Goal: Obtain resource: Download file/media

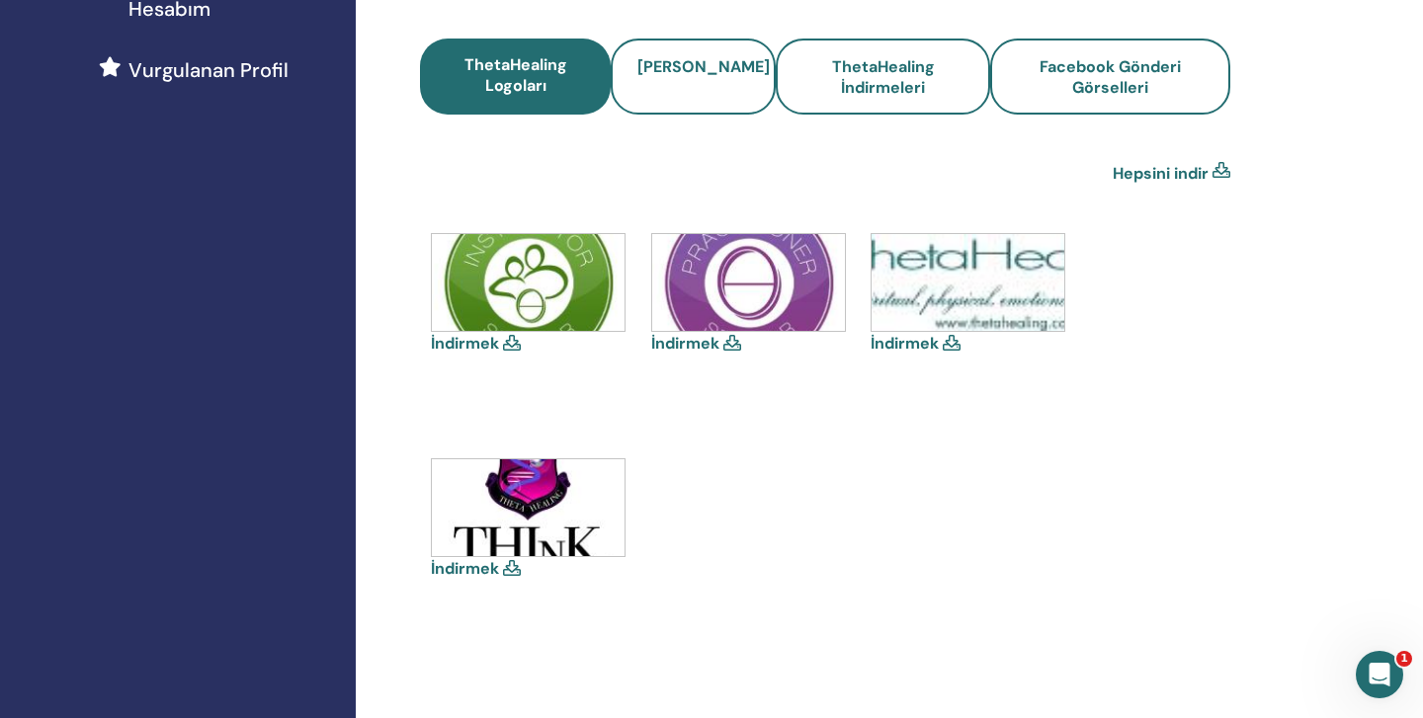
click at [951, 335] on icon at bounding box center [952, 343] width 18 height 16
click at [955, 340] on icon at bounding box center [952, 343] width 18 height 16
click at [927, 340] on link "İndirmek" at bounding box center [905, 343] width 68 height 21
click at [510, 340] on icon at bounding box center [512, 343] width 18 height 16
click at [512, 343] on icon at bounding box center [512, 343] width 18 height 16
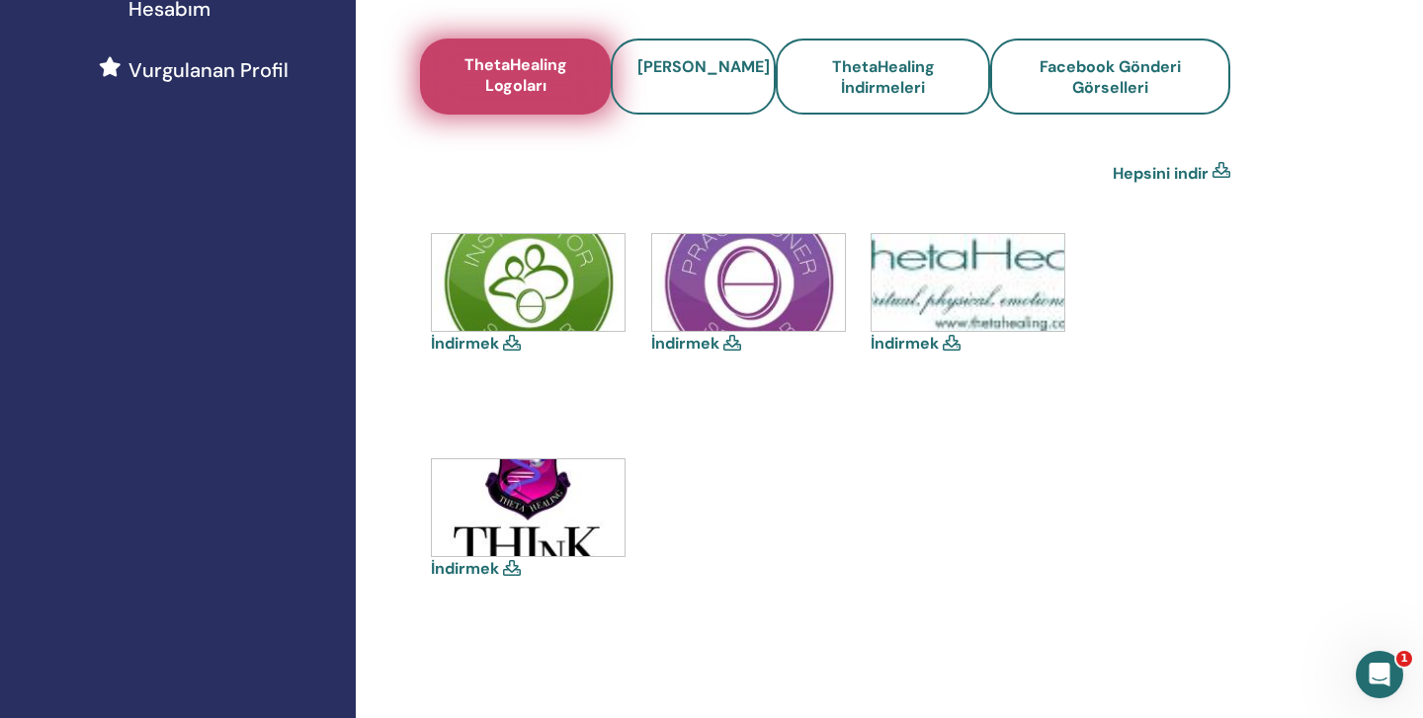
click at [515, 88] on span "ThetaHealing Logoları" at bounding box center [515, 76] width 141 height 45
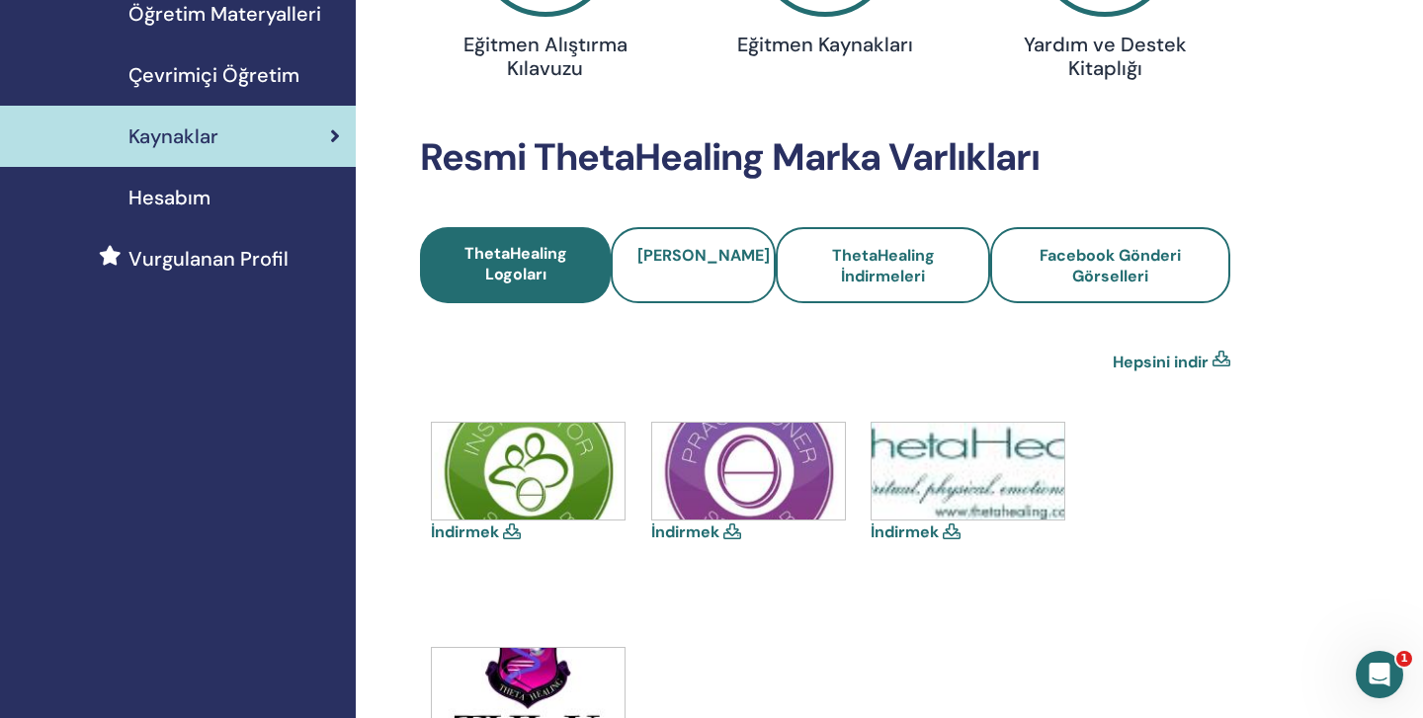
scroll to position [316, 0]
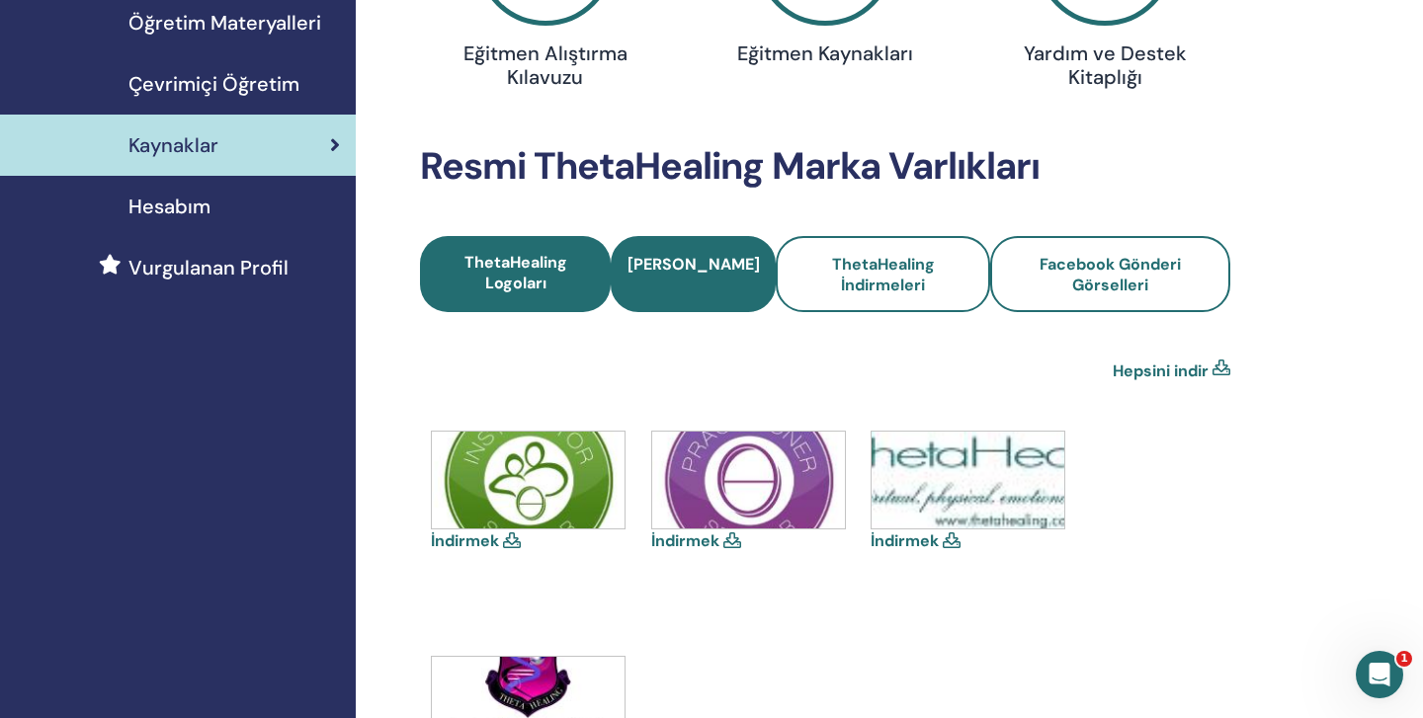
click at [706, 284] on span "[PERSON_NAME]" at bounding box center [694, 275] width 132 height 42
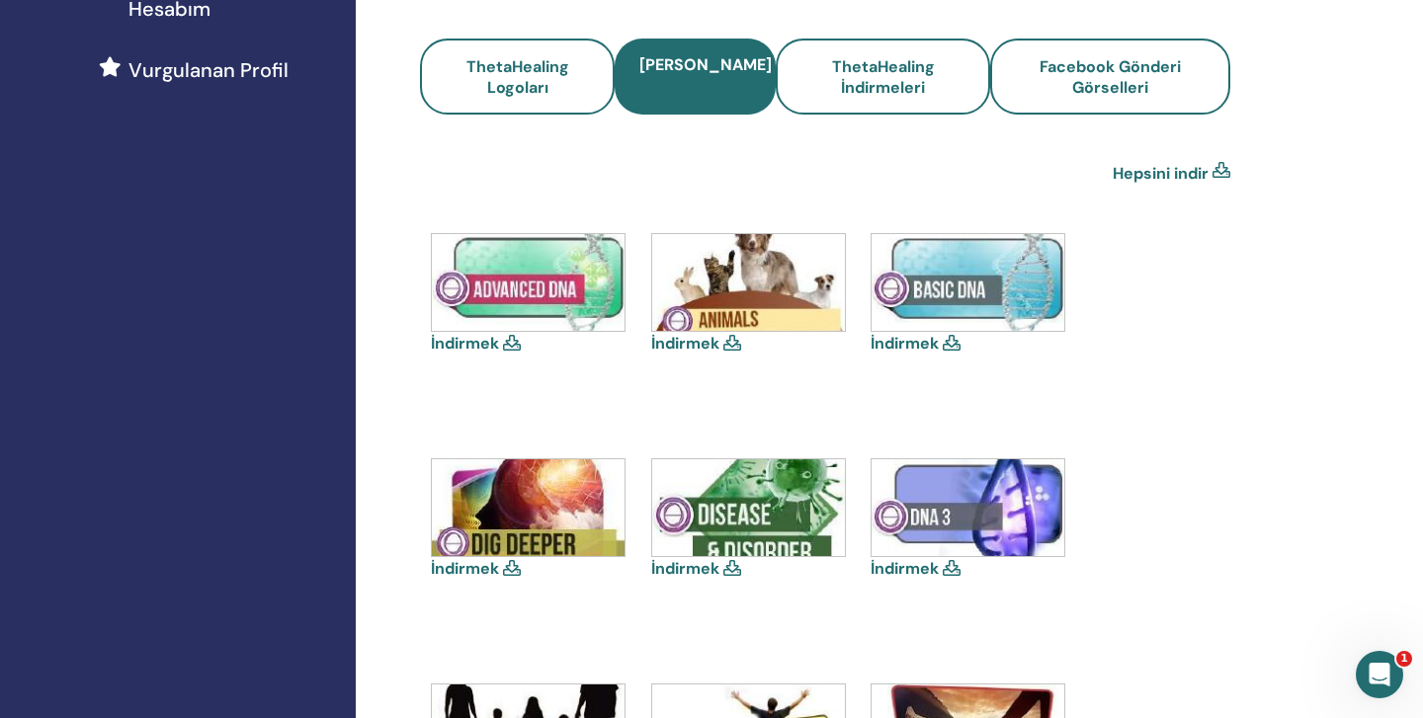
scroll to position [553, 0]
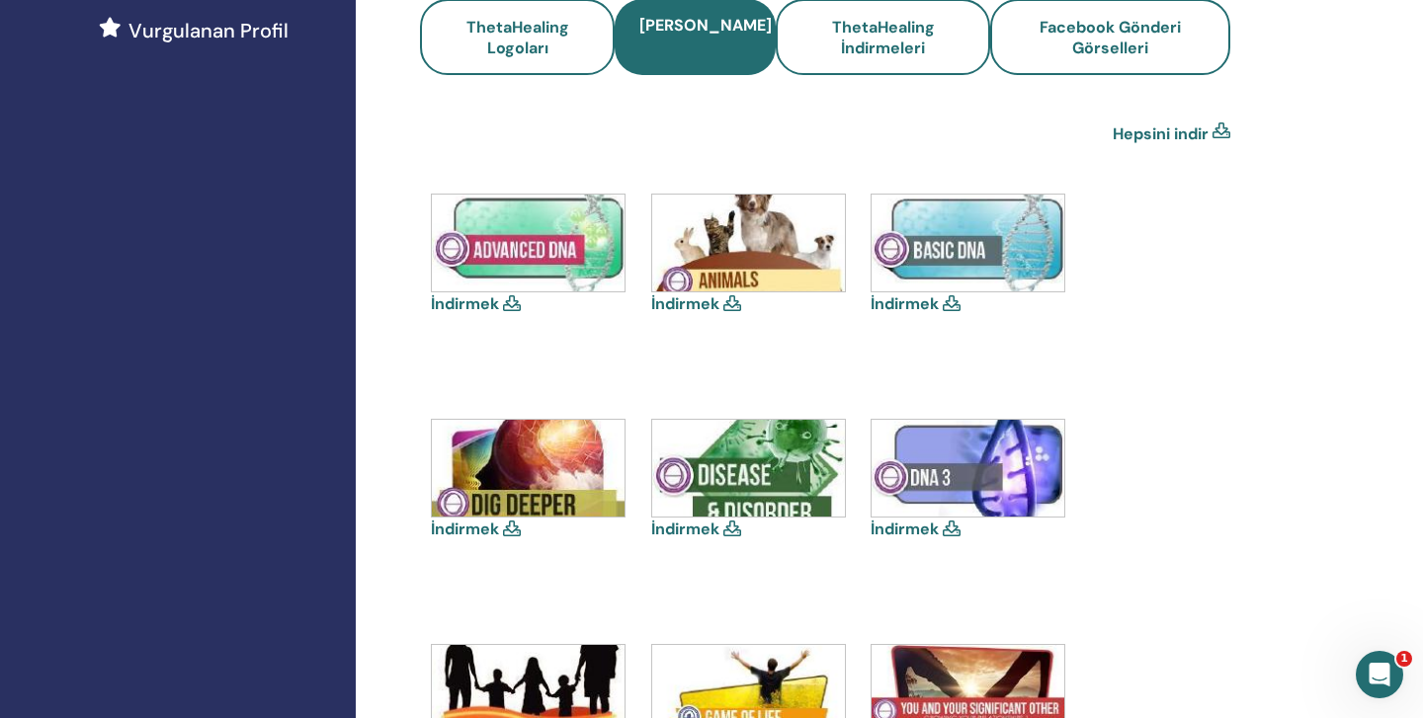
click at [513, 301] on icon at bounding box center [512, 303] width 18 height 16
click at [481, 300] on link "İndirmek" at bounding box center [465, 304] width 68 height 21
click at [937, 299] on link "İndirmek" at bounding box center [905, 304] width 68 height 21
click at [510, 530] on icon at bounding box center [512, 529] width 18 height 16
click at [516, 527] on icon at bounding box center [512, 529] width 18 height 16
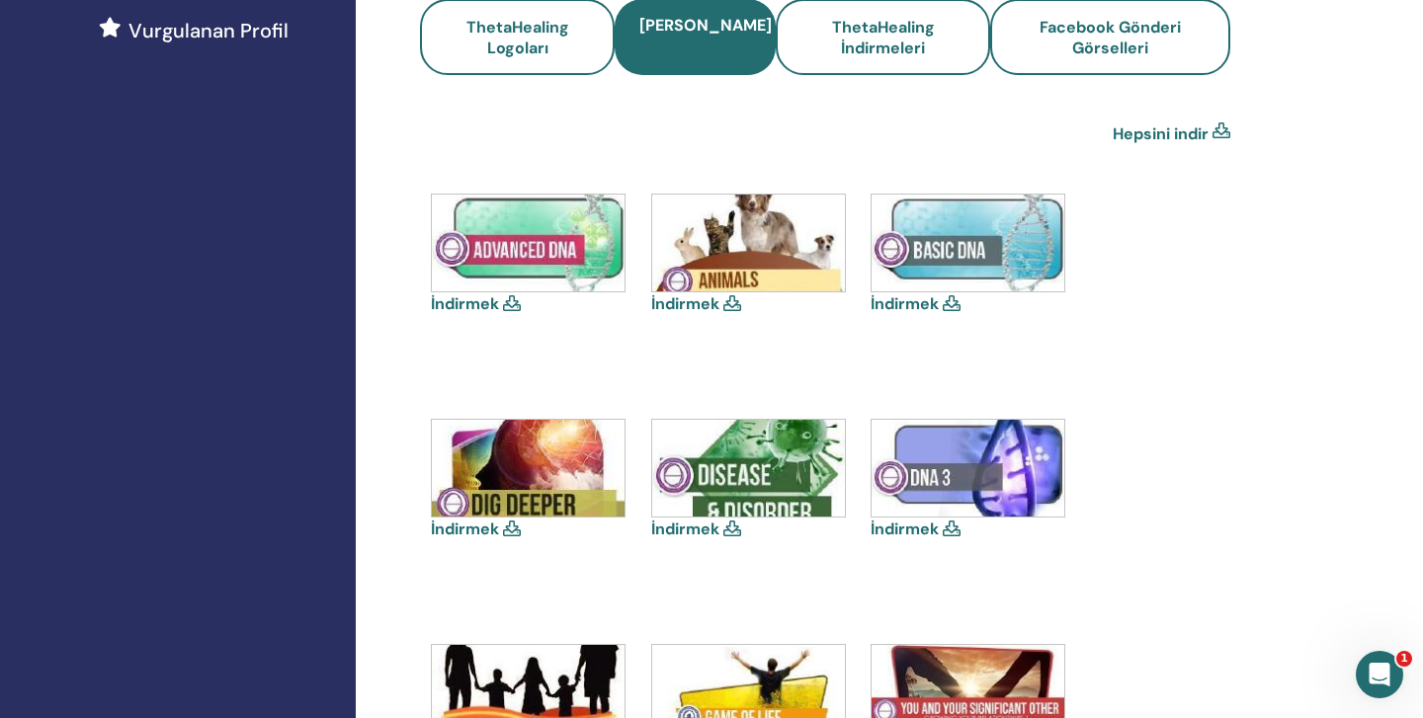
click at [472, 526] on link "İndirmek" at bounding box center [465, 529] width 68 height 21
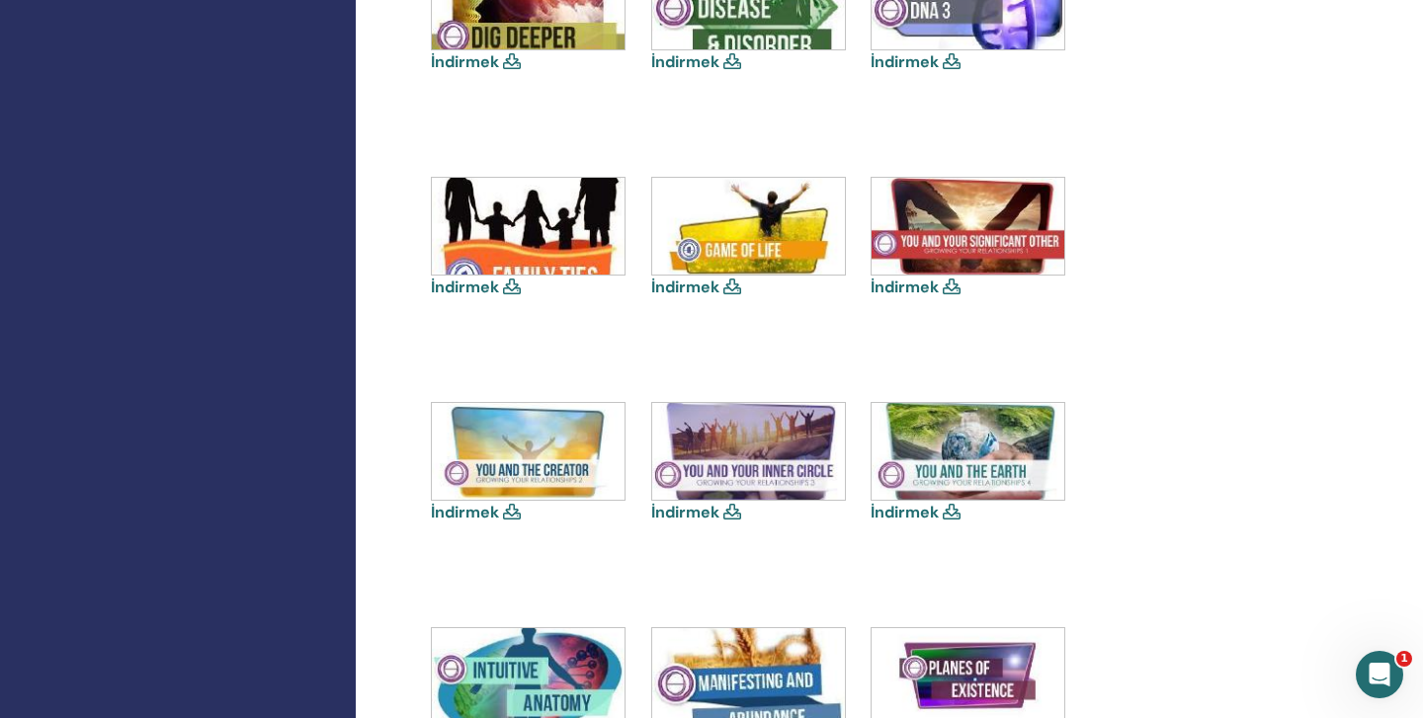
scroll to position [1028, 0]
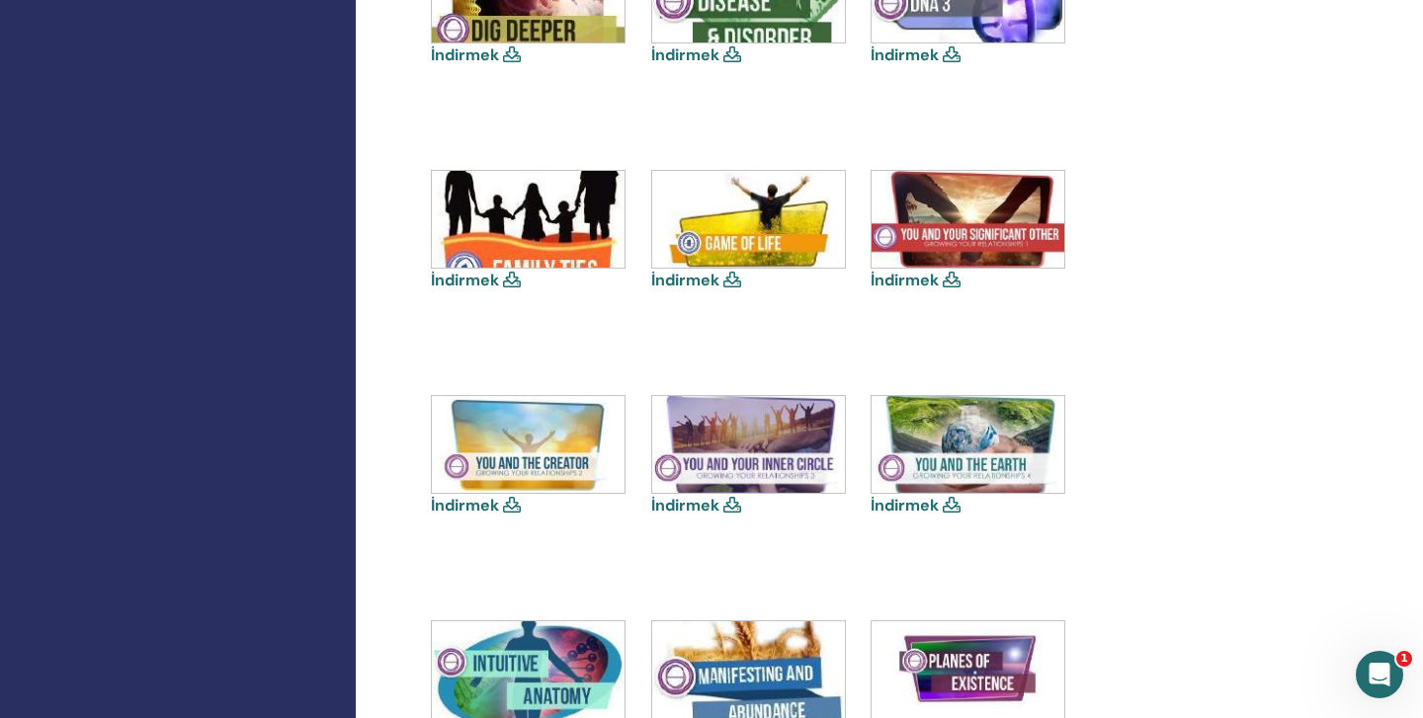
click at [512, 501] on icon at bounding box center [512, 505] width 18 height 16
click at [459, 506] on link "İndirmek" at bounding box center [465, 505] width 68 height 21
click at [896, 503] on link "İndirmek" at bounding box center [905, 505] width 68 height 21
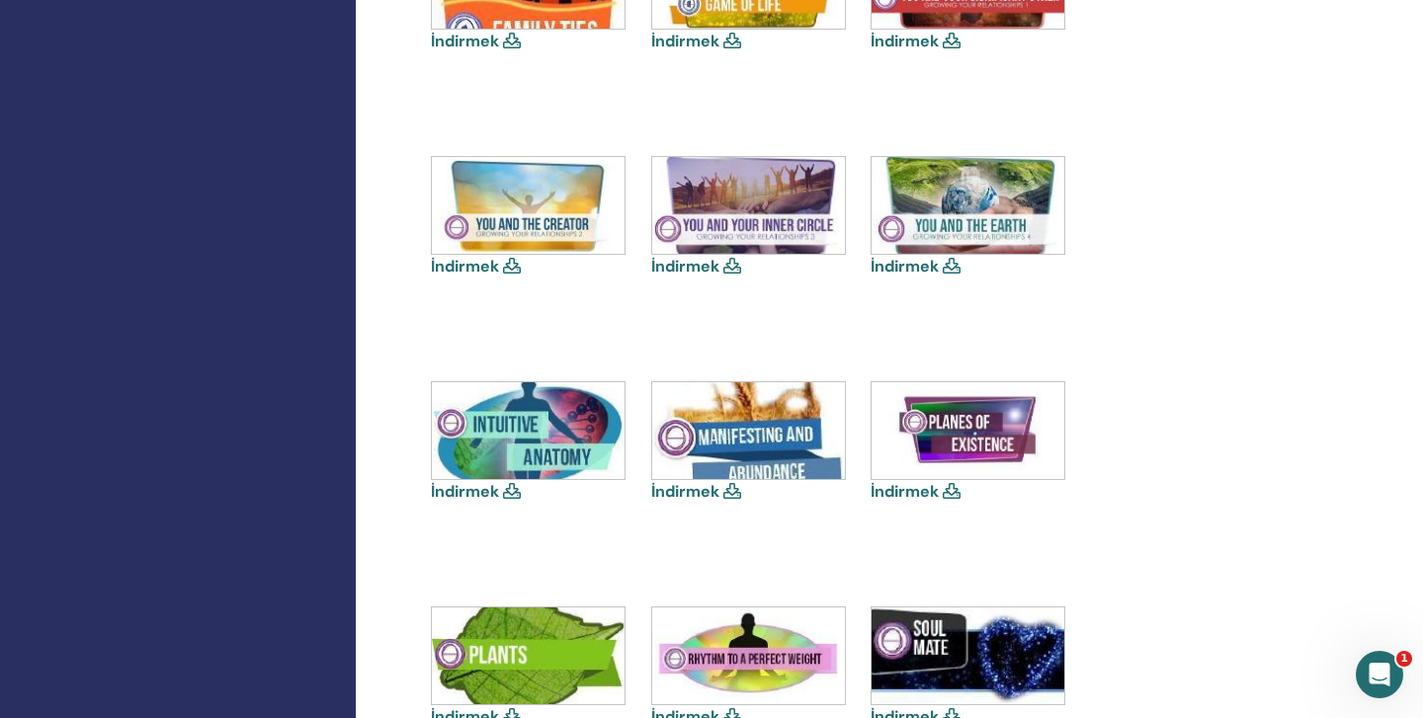
scroll to position [1344, 0]
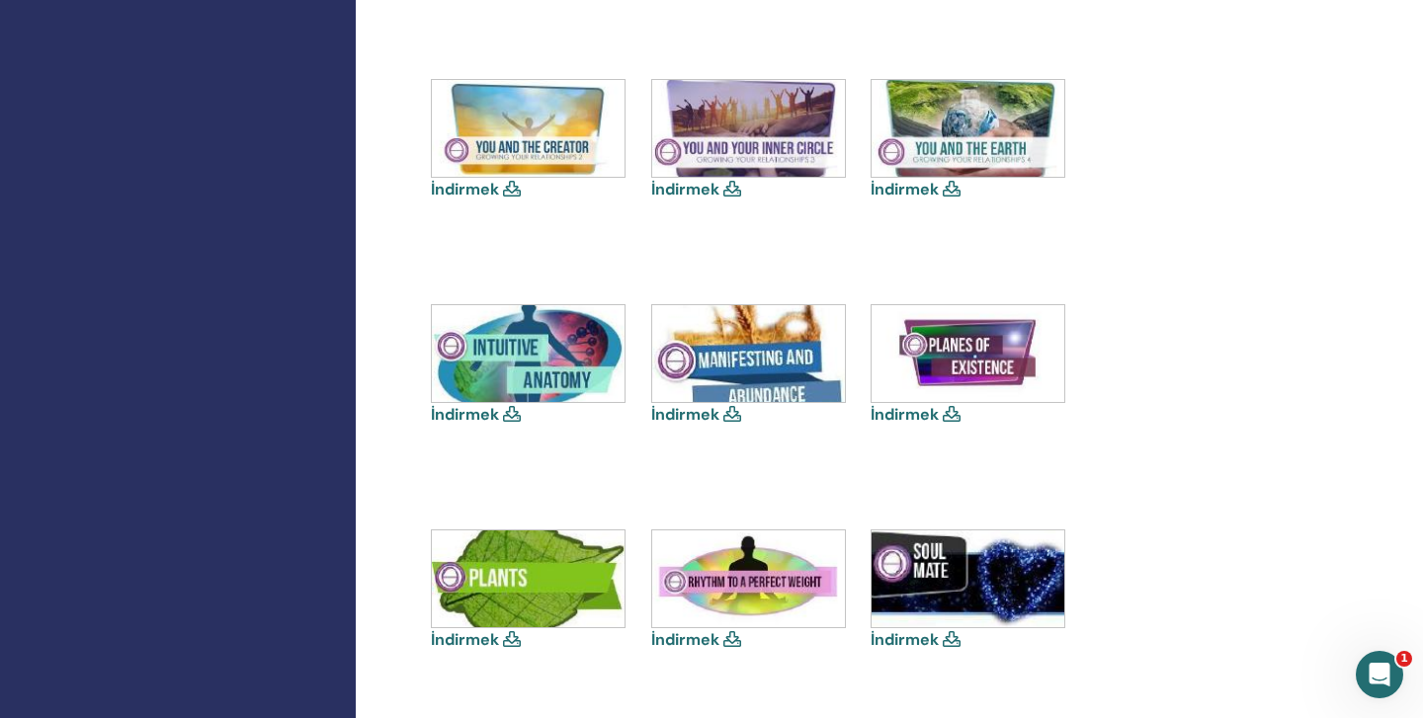
click at [675, 413] on link "İndirmek" at bounding box center [685, 414] width 68 height 21
click at [914, 635] on link "İndirmek" at bounding box center [905, 640] width 68 height 21
click at [693, 637] on link "İndirmek" at bounding box center [685, 640] width 68 height 21
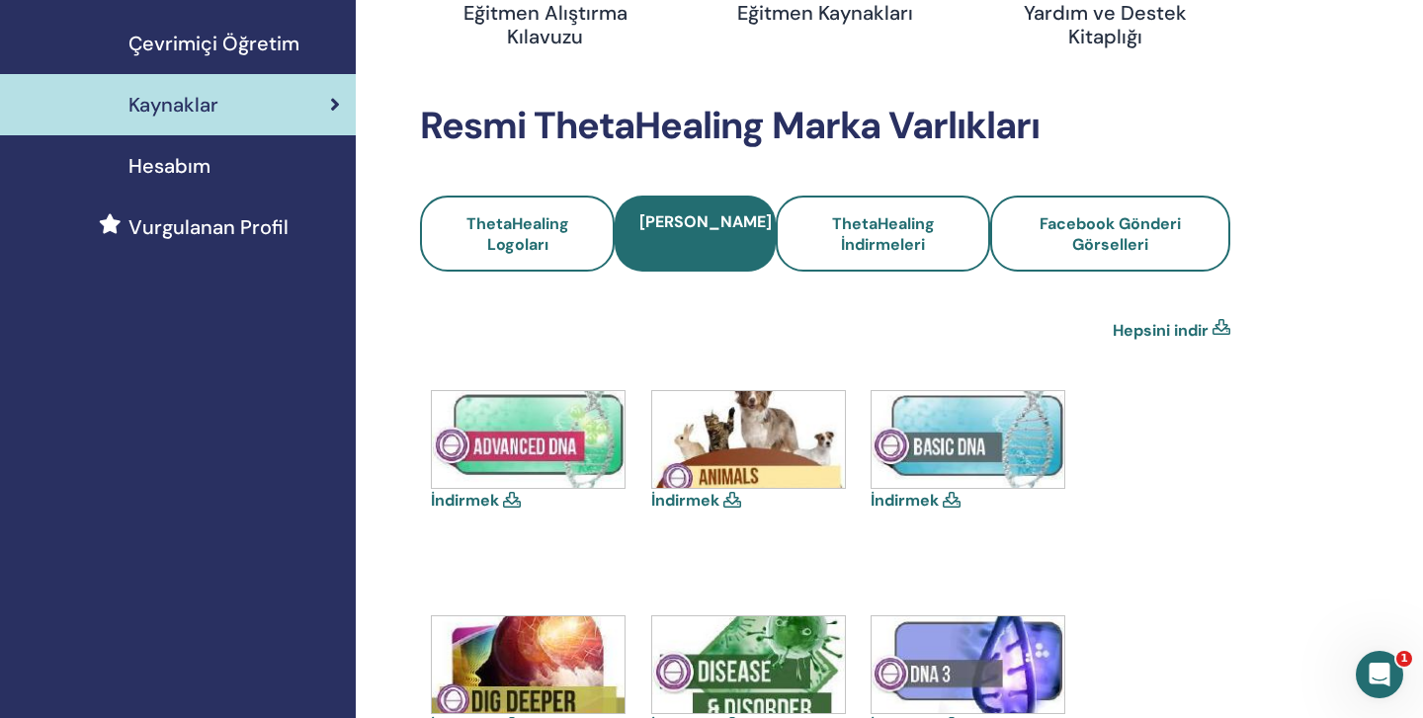
scroll to position [356, 0]
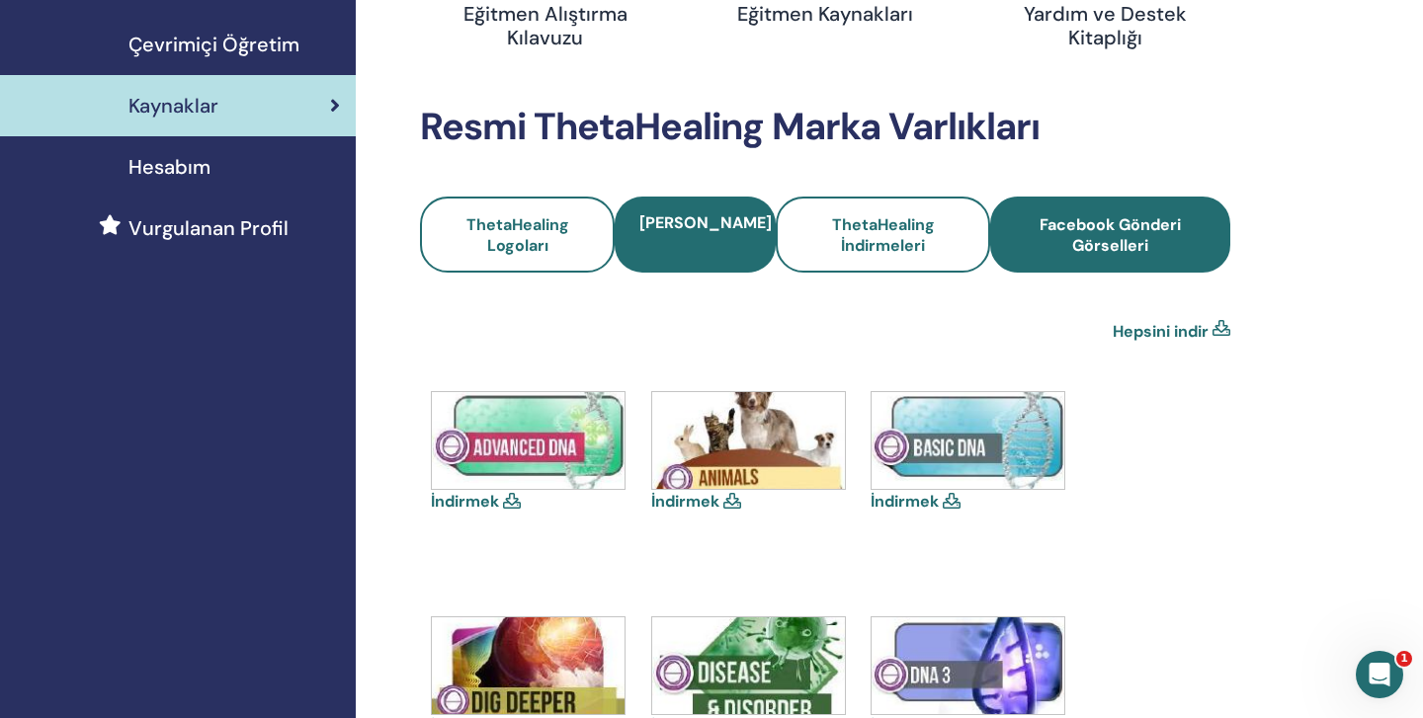
click at [1060, 229] on span "Facebook Gönderi Görselleri" at bounding box center [1110, 235] width 187 height 42
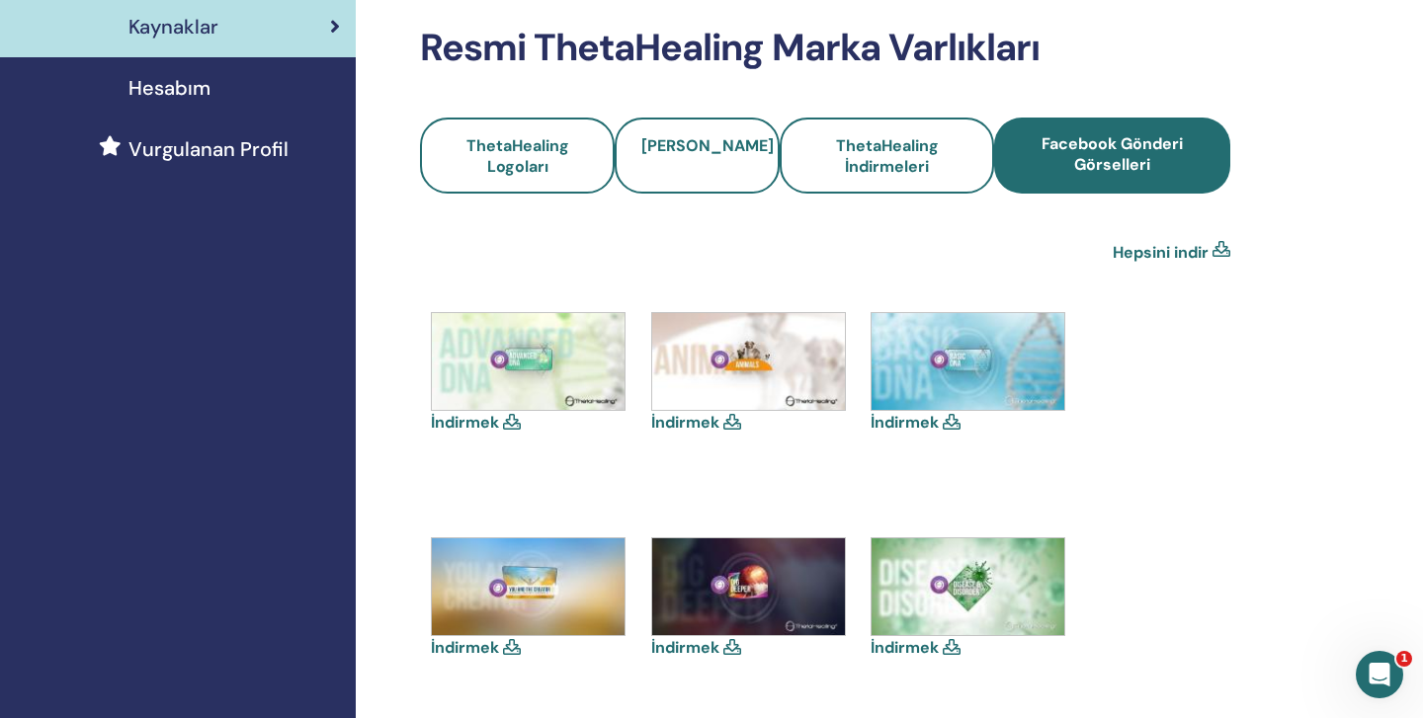
scroll to position [474, 0]
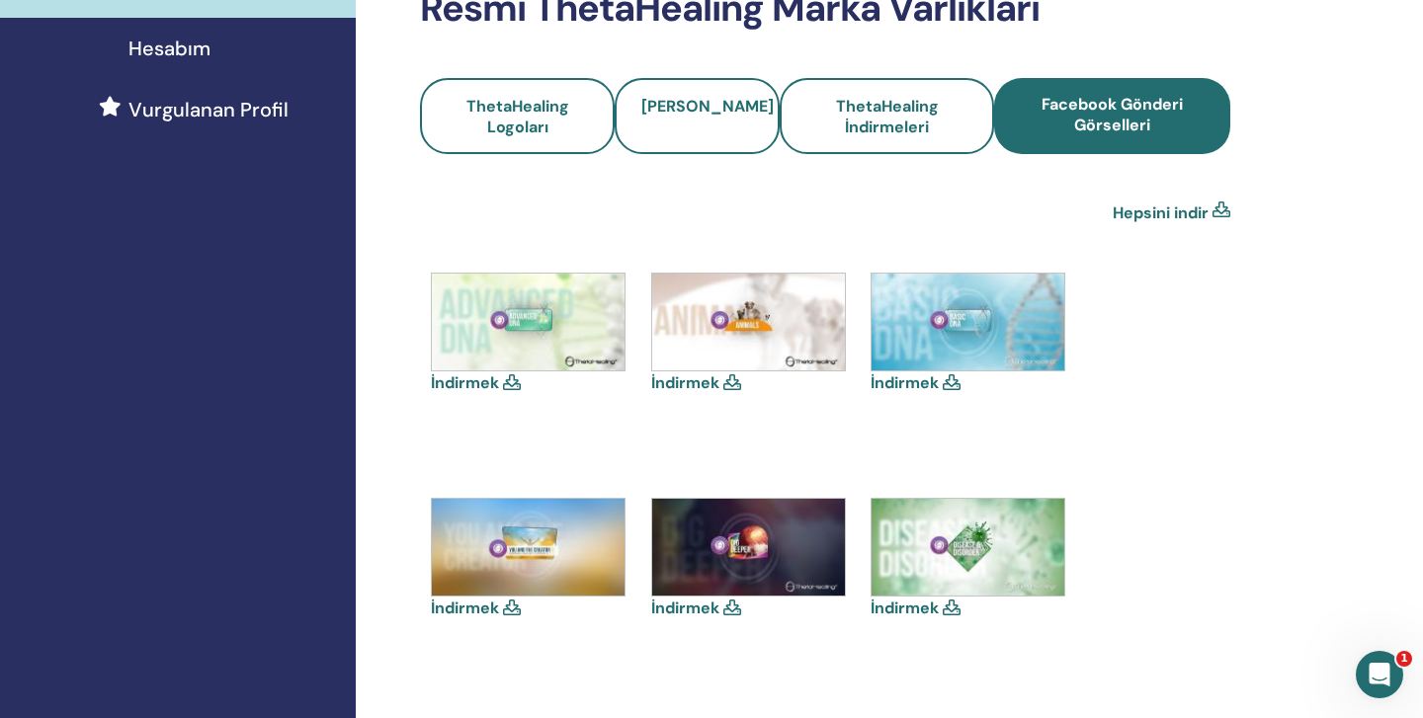
click at [904, 378] on link "İndirmek" at bounding box center [905, 383] width 68 height 21
click at [466, 379] on link "İndirmek" at bounding box center [465, 383] width 68 height 21
click at [491, 606] on link "İndirmek" at bounding box center [465, 608] width 68 height 21
click at [694, 601] on link "İndirmek" at bounding box center [685, 608] width 68 height 21
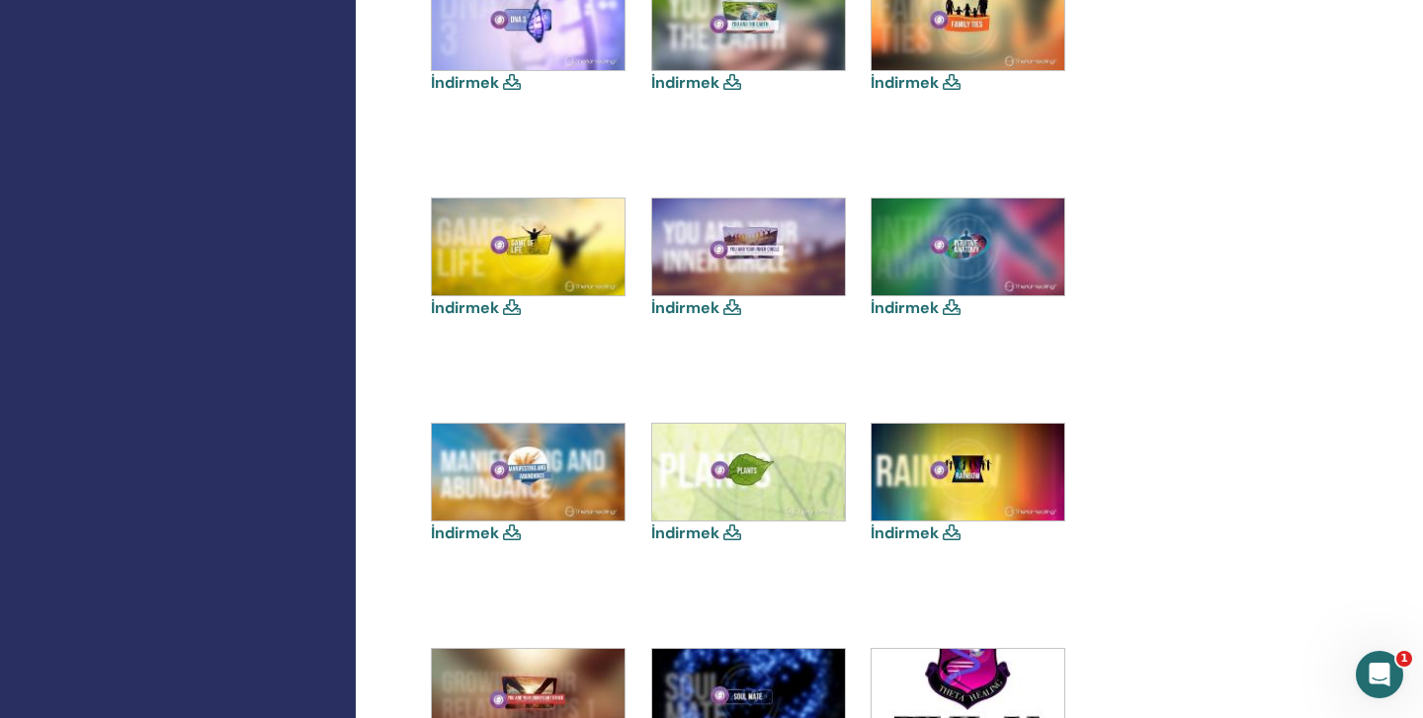
scroll to position [1265, 0]
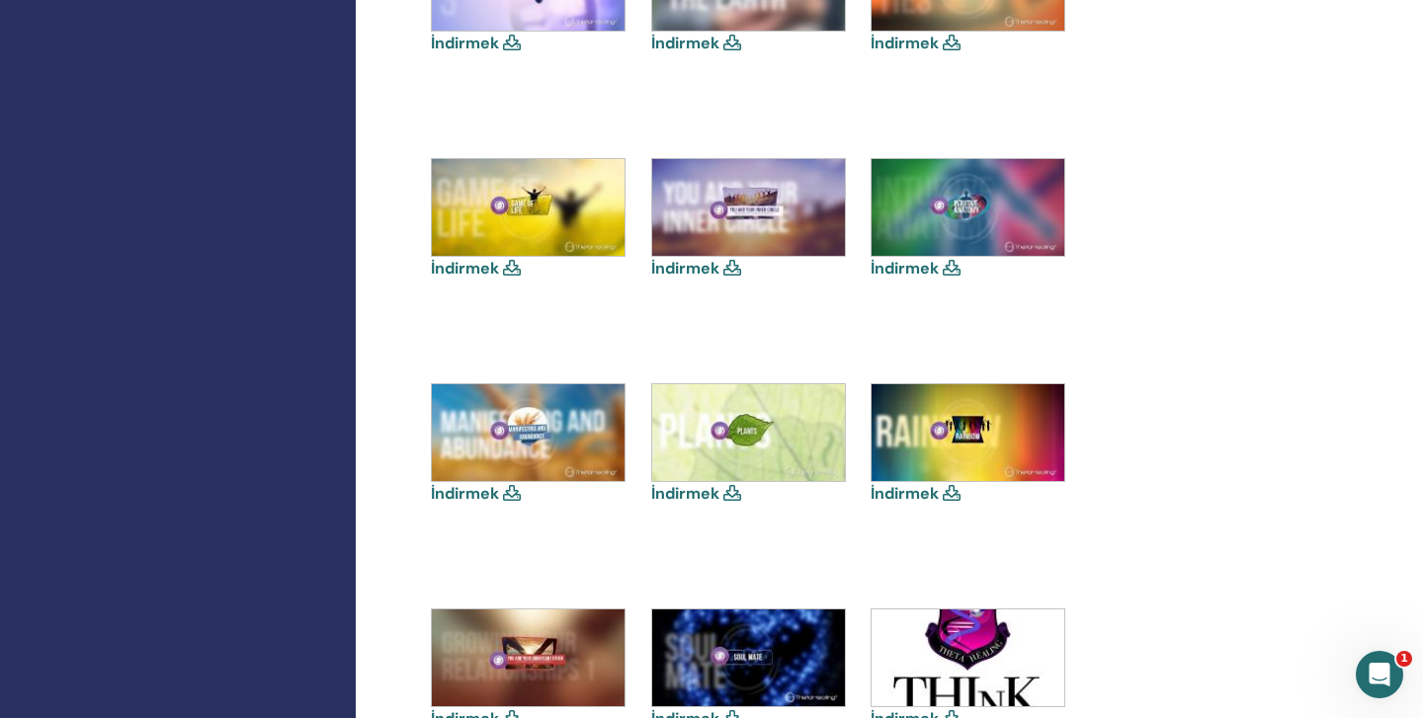
click at [476, 495] on link "İndirmek" at bounding box center [465, 493] width 68 height 21
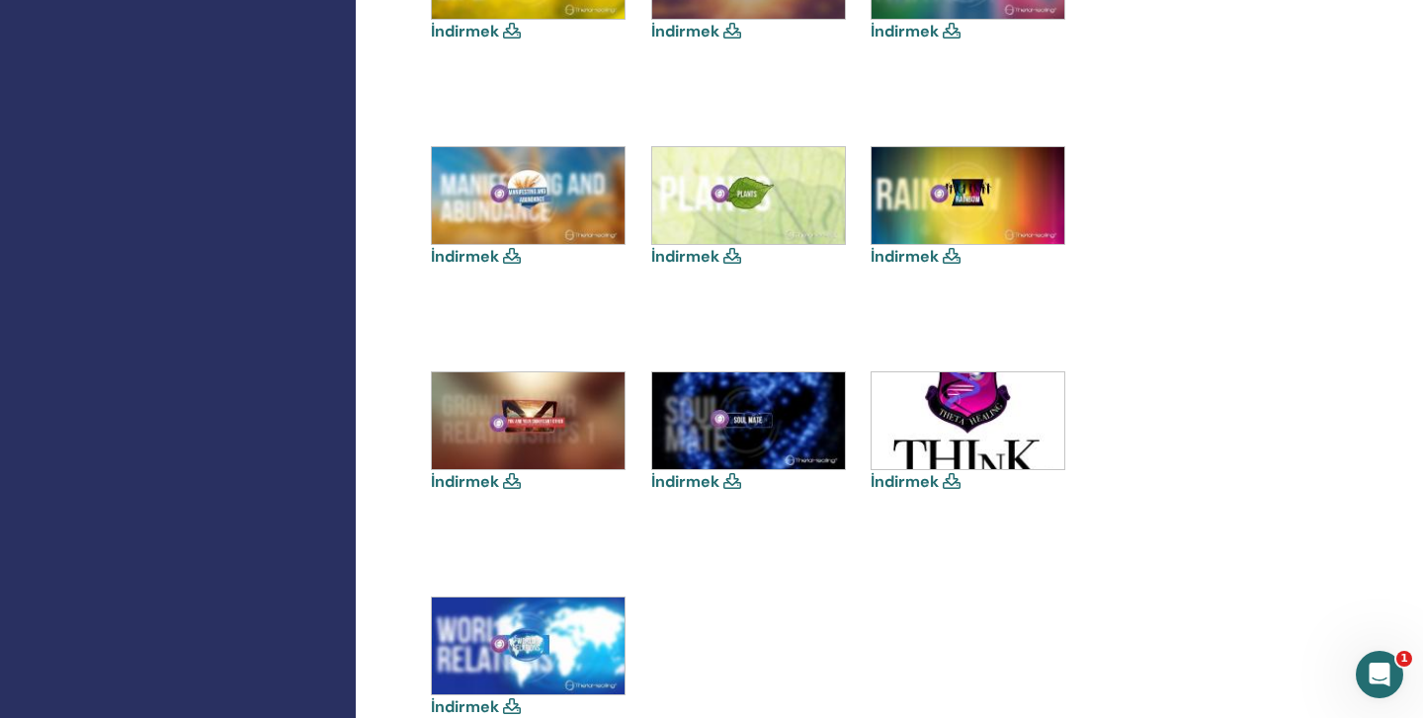
scroll to position [1542, 0]
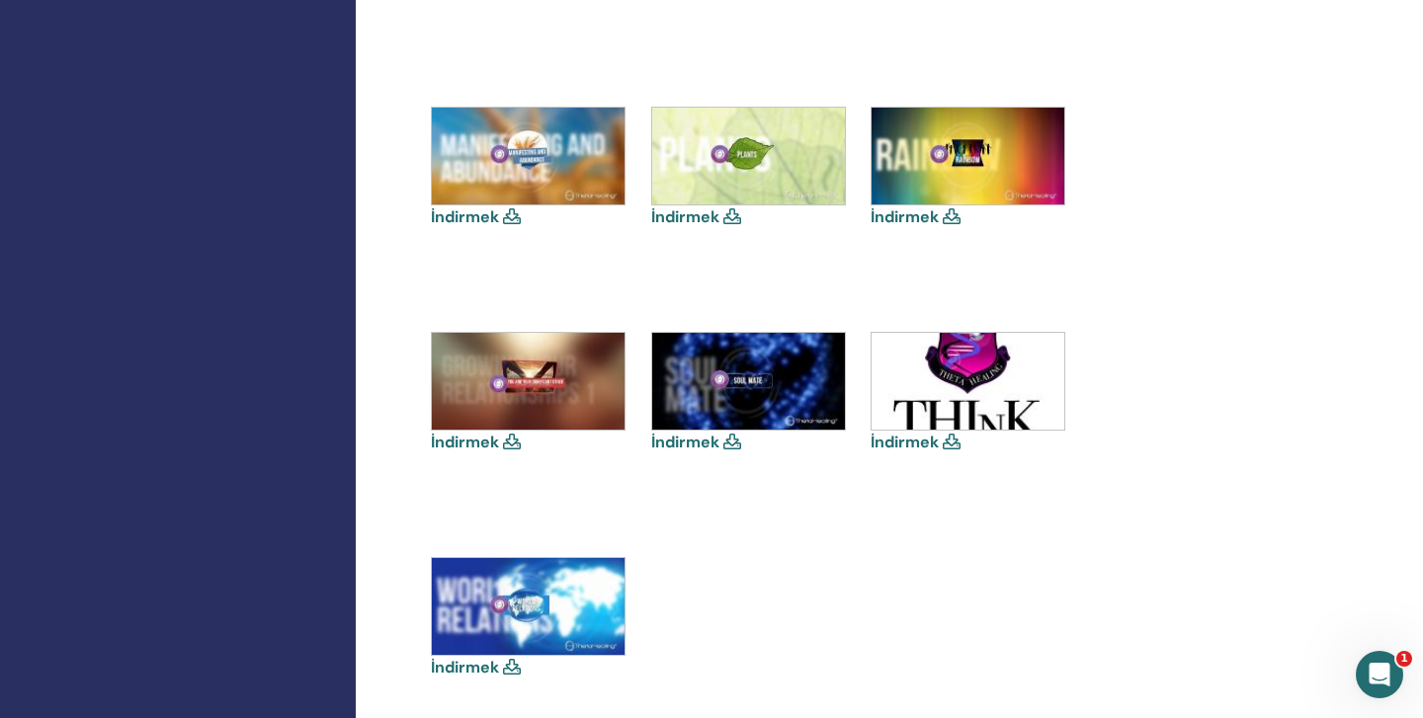
click at [702, 442] on link "İndirmek" at bounding box center [685, 442] width 68 height 21
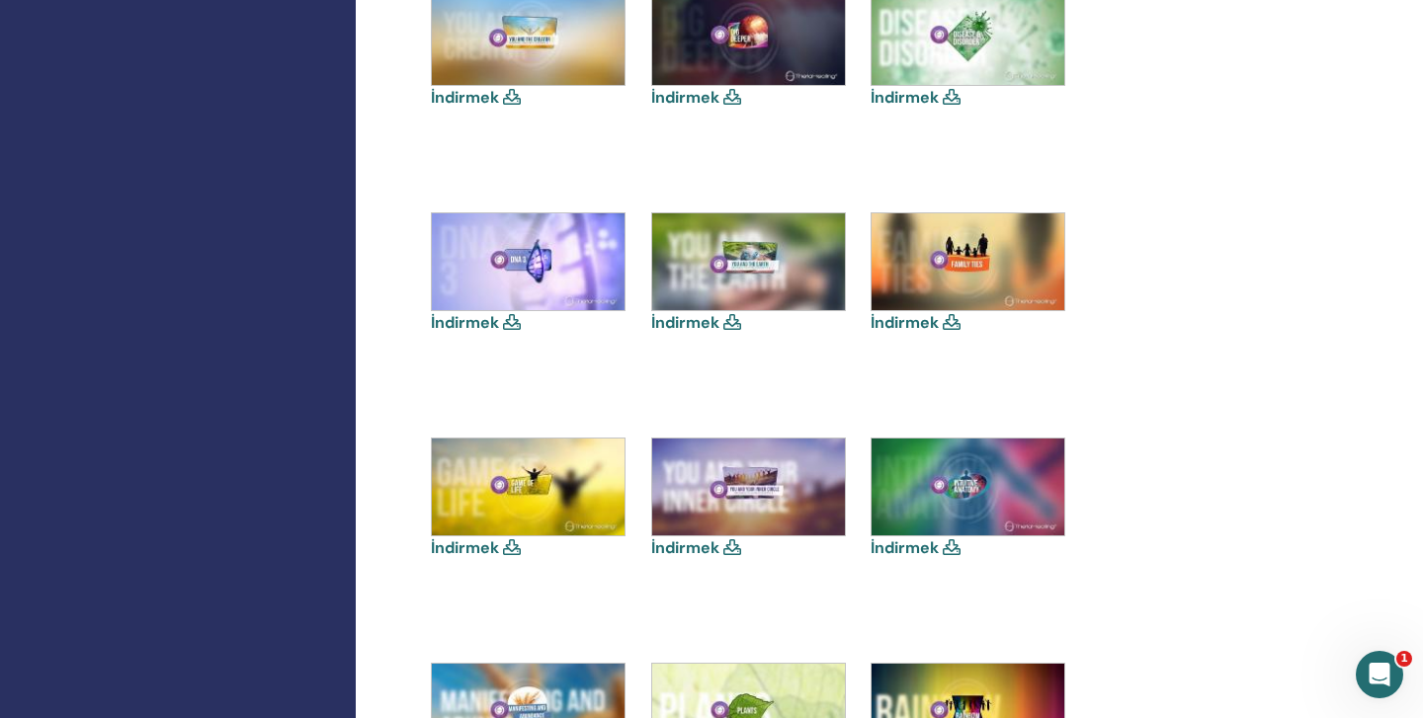
scroll to position [988, 0]
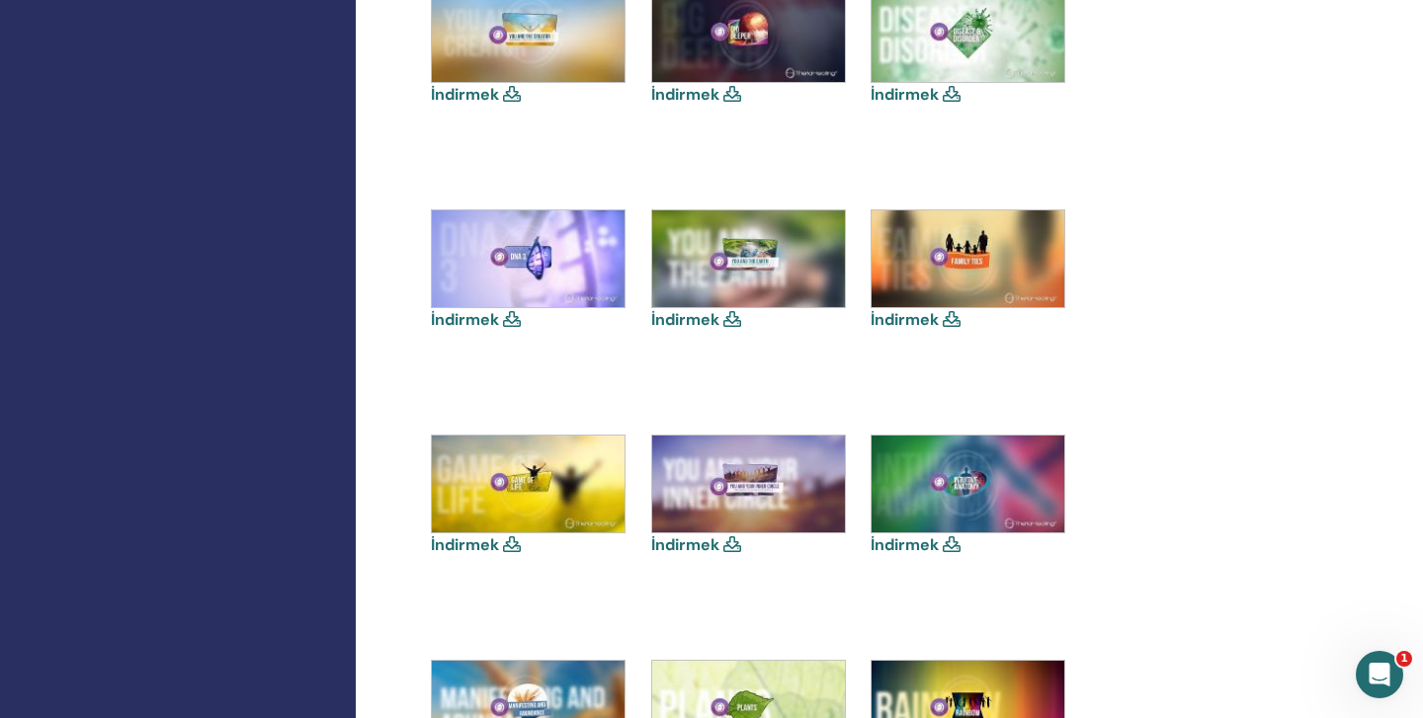
click at [690, 315] on link "İndirmek" at bounding box center [685, 319] width 68 height 21
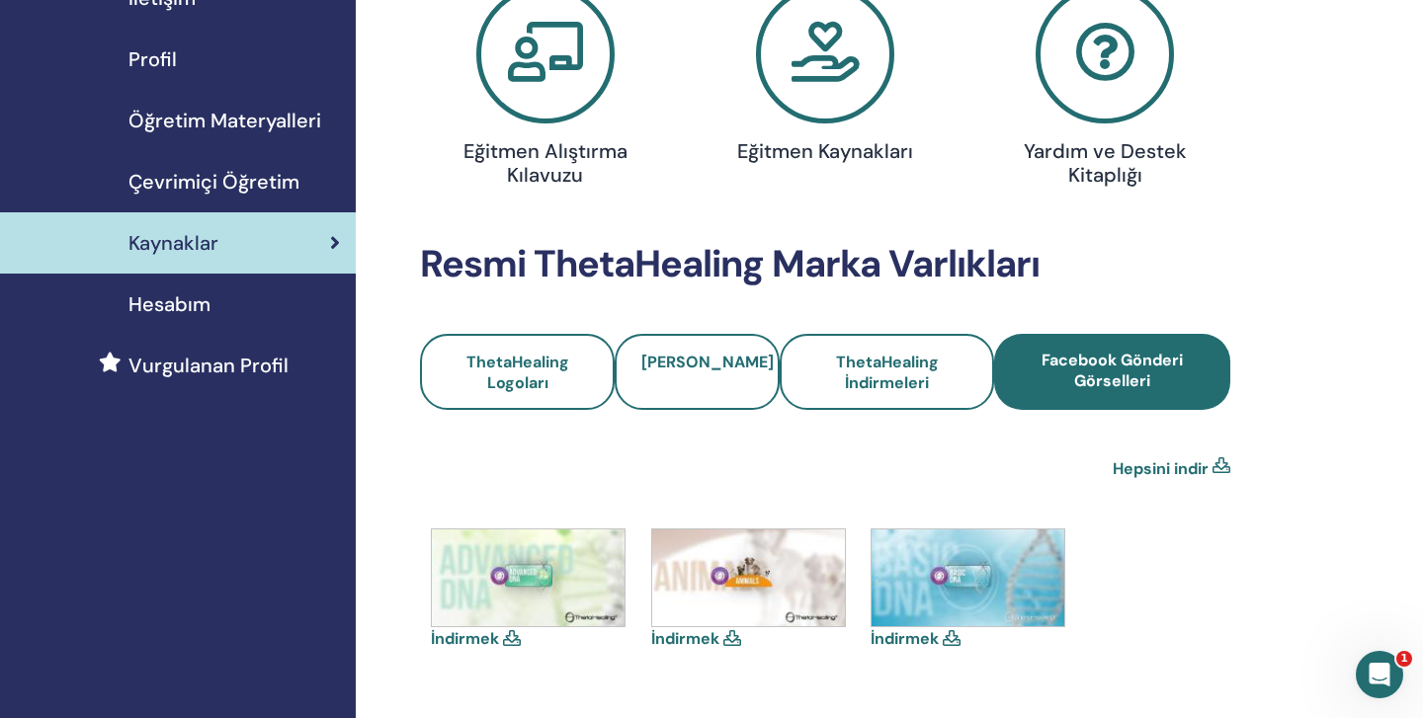
scroll to position [198, 0]
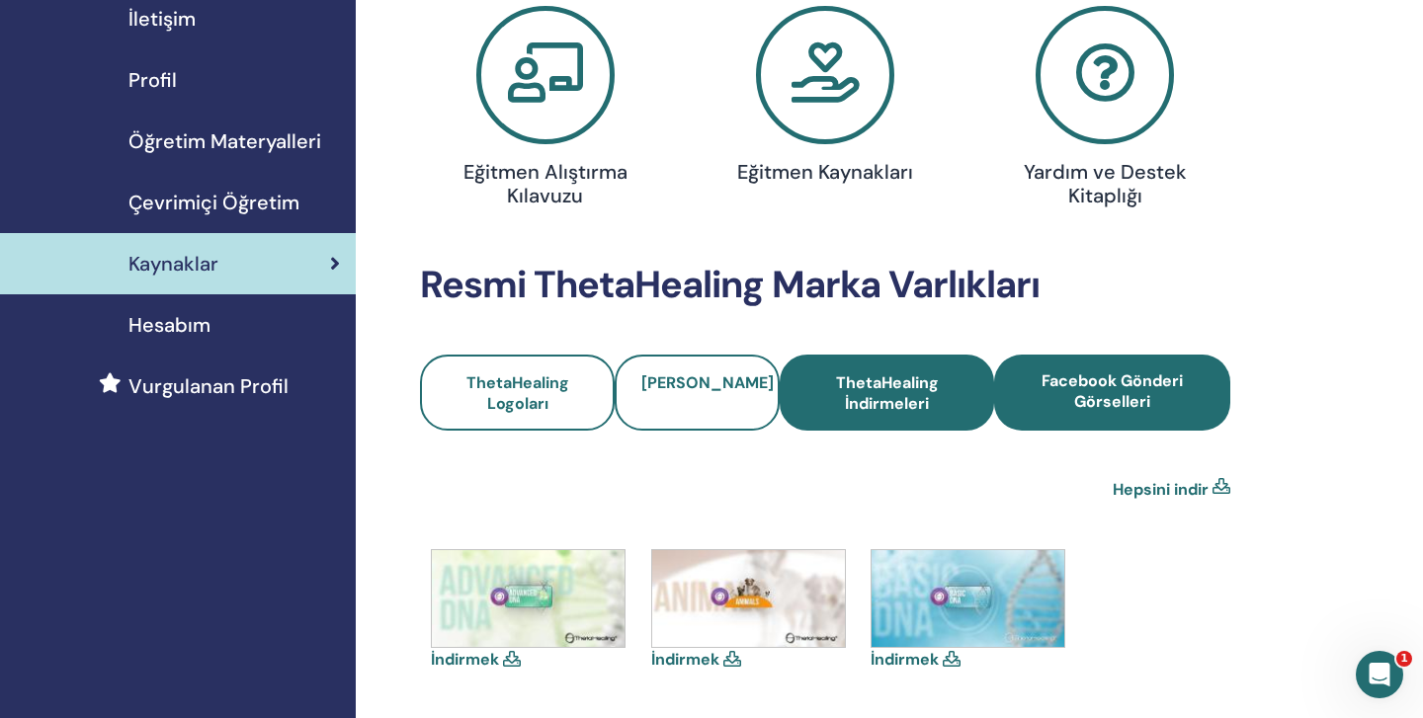
click at [886, 386] on span "ThetaHealing İndirmeleri" at bounding box center [886, 394] width 161 height 42
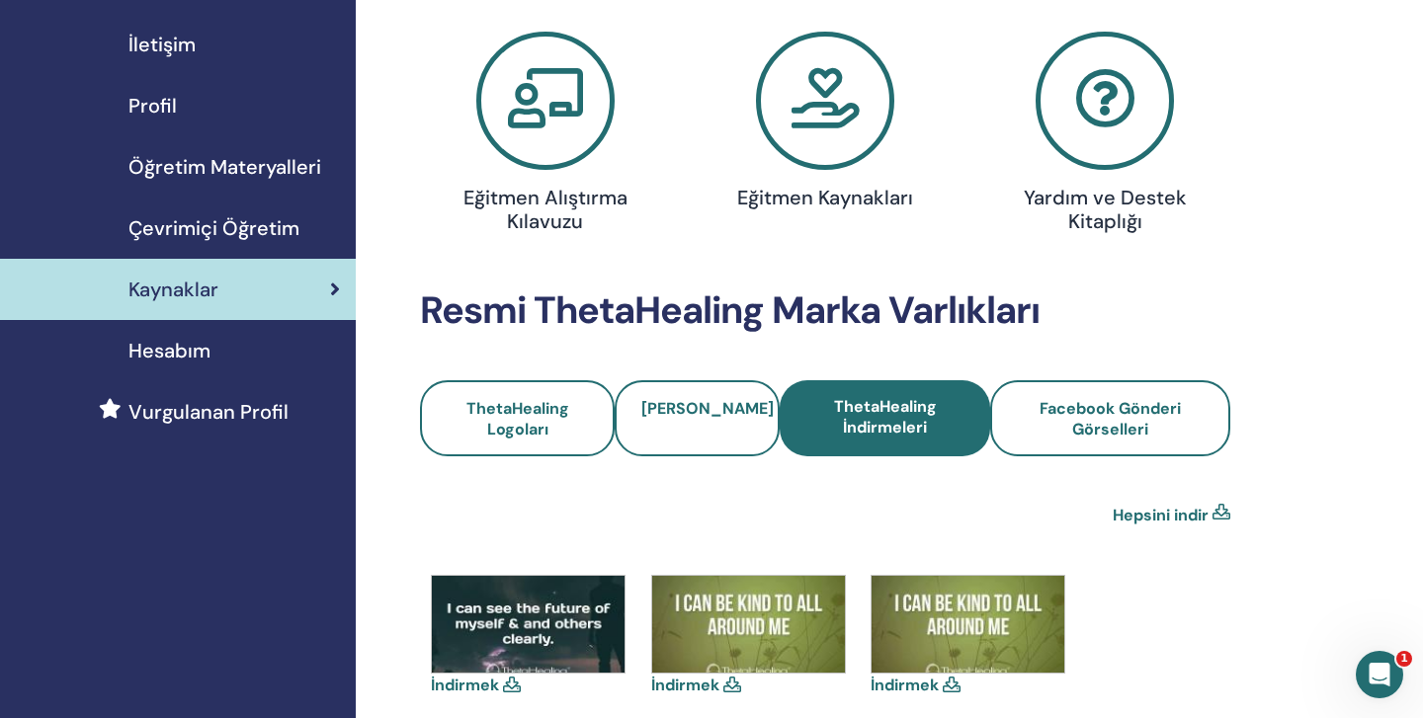
scroll to position [158, 0]
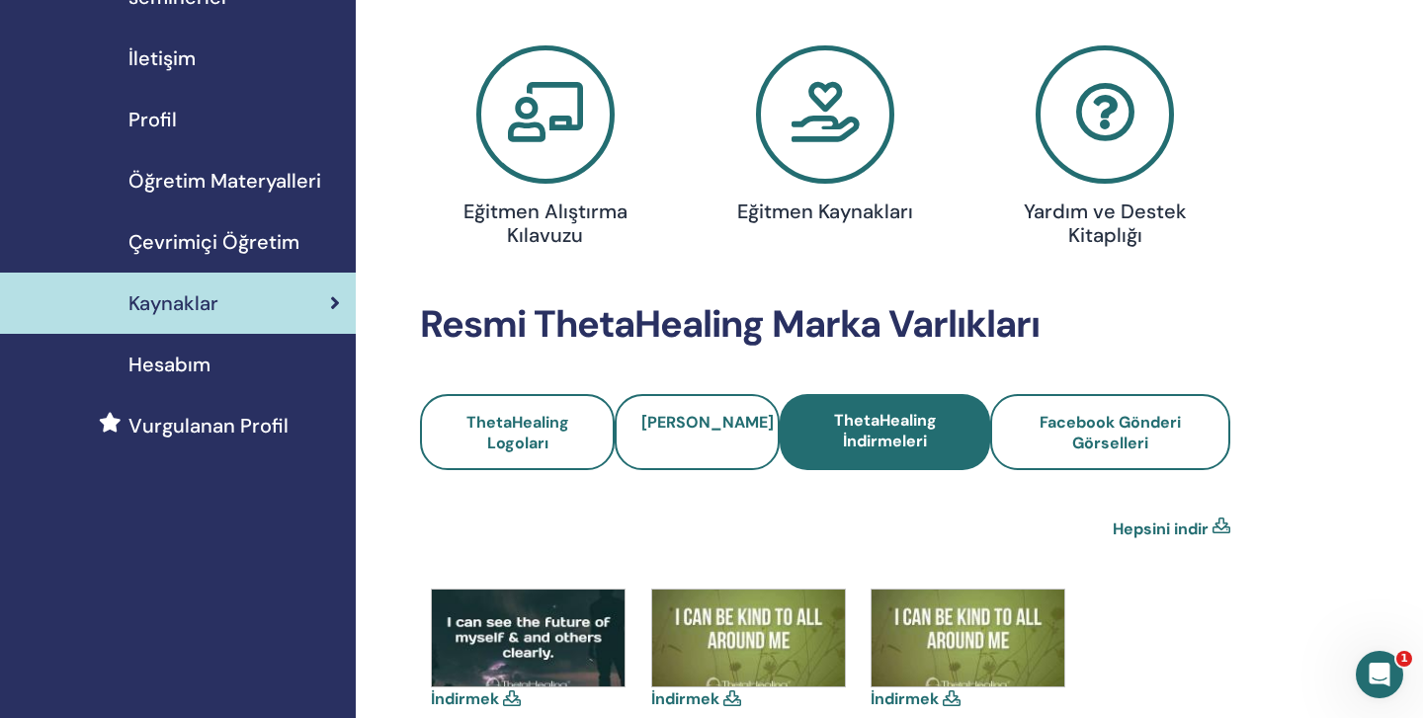
click at [836, 120] on icon at bounding box center [825, 114] width 138 height 138
